Goal: Information Seeking & Learning: Learn about a topic

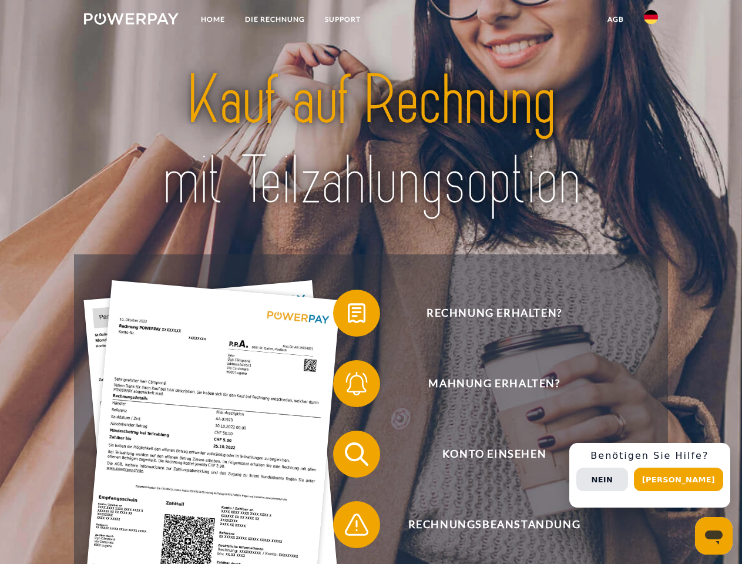
click at [131, 21] on img at bounding box center [131, 19] width 95 height 12
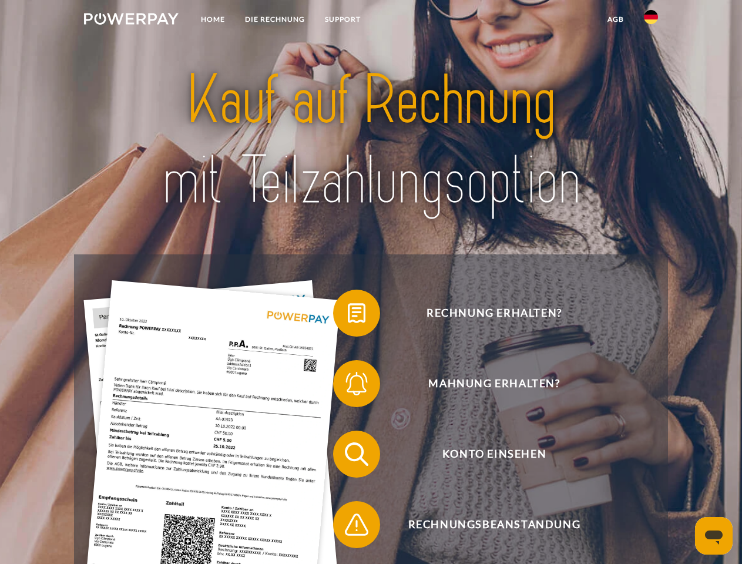
click at [651, 21] on img at bounding box center [651, 17] width 14 height 14
click at [615, 19] on link "agb" at bounding box center [616, 19] width 36 height 21
click at [348, 316] on span at bounding box center [339, 313] width 59 height 59
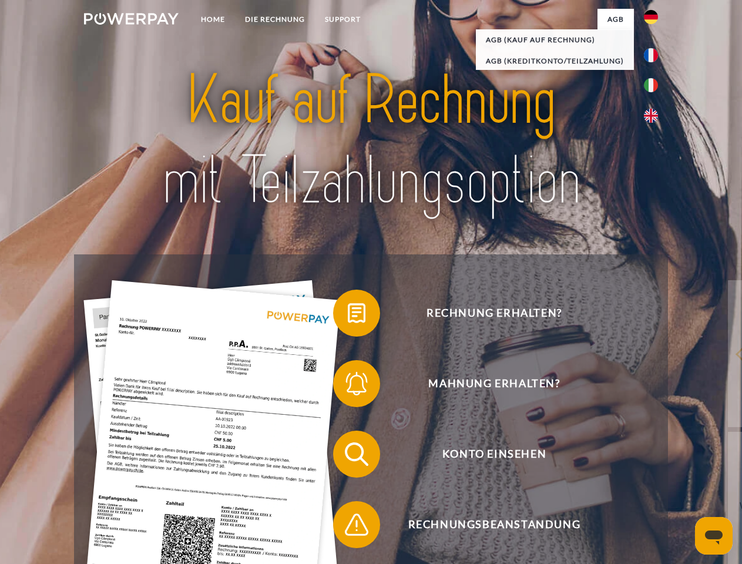
click at [348, 386] on span at bounding box center [339, 383] width 59 height 59
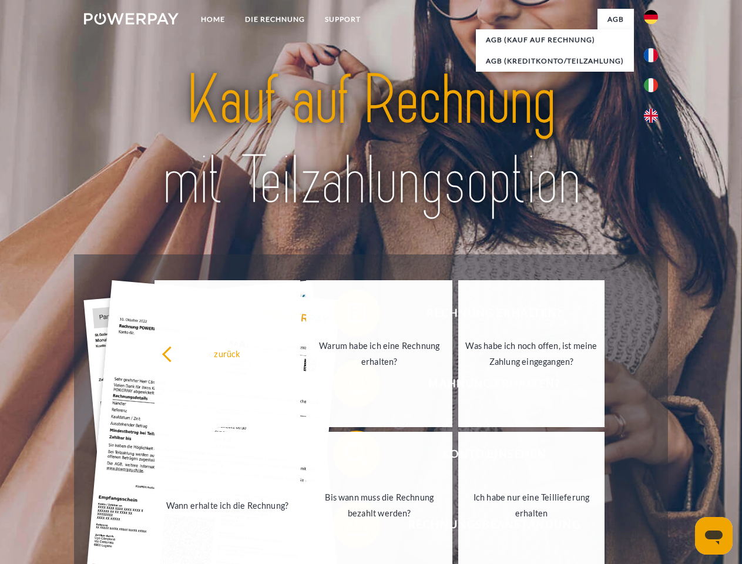
click at [348, 457] on link "Bis wann muss die Rechnung bezahlt werden?" at bounding box center [379, 505] width 146 height 147
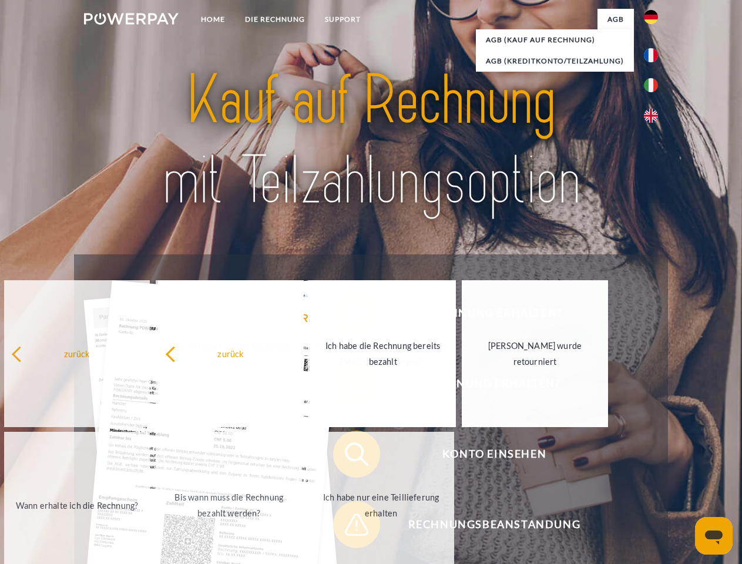
click at [348, 527] on span at bounding box center [339, 524] width 59 height 59
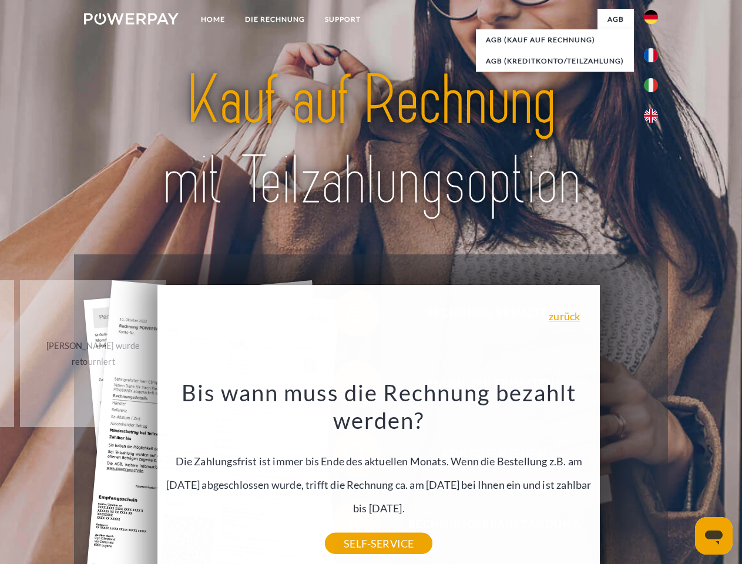
click at [654, 475] on div "Rechnung erhalten? Mahnung erhalten? Konto einsehen" at bounding box center [371, 489] width 594 height 470
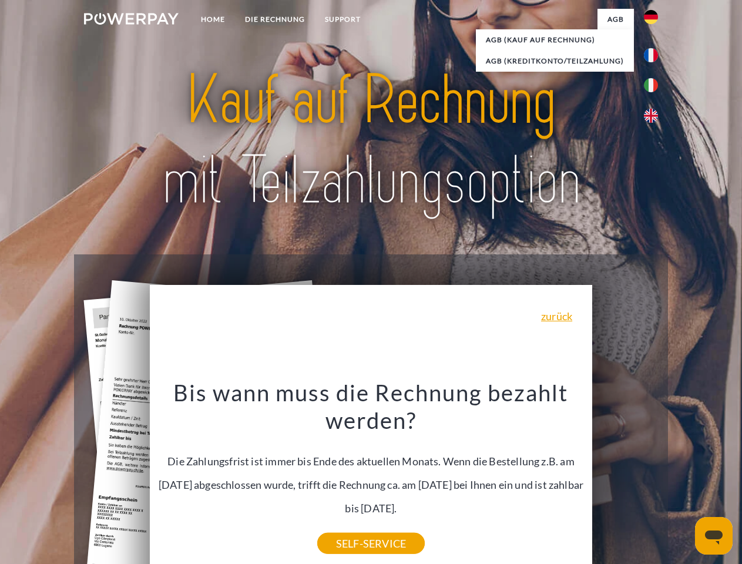
click at [625, 478] on span "Konto einsehen" at bounding box center [494, 454] width 288 height 47
click at [683, 480] on header "Home DIE RECHNUNG SUPPORT" at bounding box center [371, 406] width 742 height 812
